Goal: Task Accomplishment & Management: Use online tool/utility

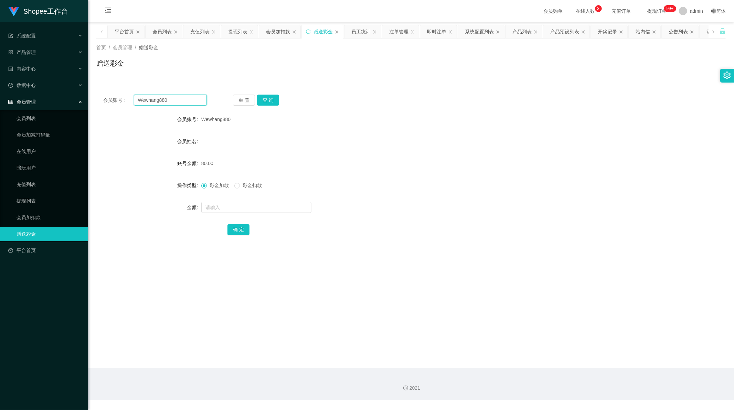
drag, startPoint x: 0, startPoint y: 0, endPoint x: 172, endPoint y: 100, distance: 199.4
click at [172, 100] on input "Wewhang880" at bounding box center [170, 100] width 73 height 11
paste input "derekyuanzai"
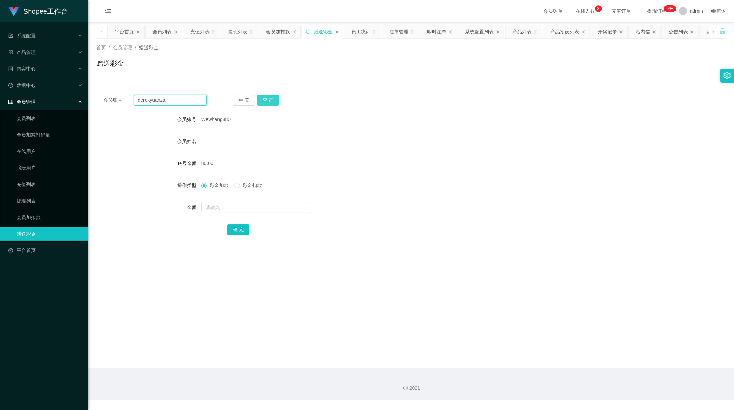
type input "derekyuanzai"
click at [267, 99] on button "查 询" at bounding box center [268, 100] width 22 height 11
click at [226, 209] on input "text" at bounding box center [256, 207] width 110 height 11
type input "80"
click at [241, 230] on button "确 定" at bounding box center [238, 229] width 22 height 11
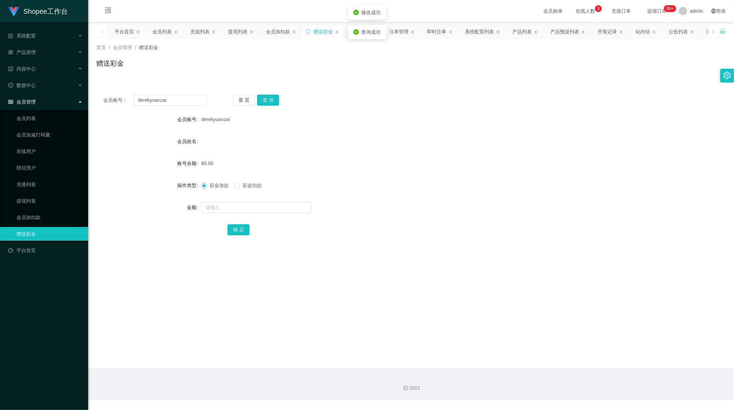
click at [315, 274] on main "关闭左侧 关闭右侧 关闭其它 刷新页面 平台首页 会员列表 充值列表 提现列表 会员加扣款 赠送彩金 员工统计 注单管理 即时注单 系统配置列表 产品列表 产…" at bounding box center [410, 195] width 645 height 346
